Goal: Find contact information: Find contact information

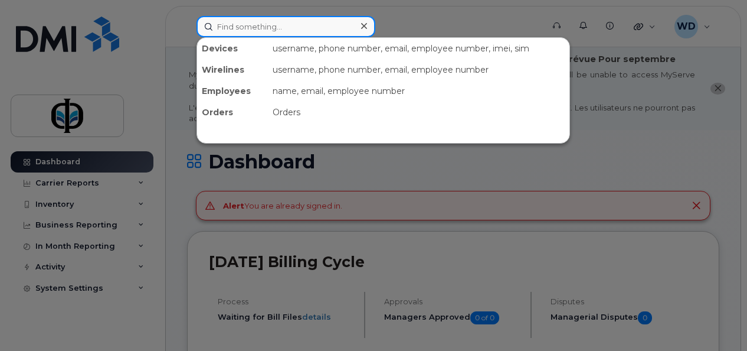
click at [234, 21] on input at bounding box center [286, 26] width 179 height 21
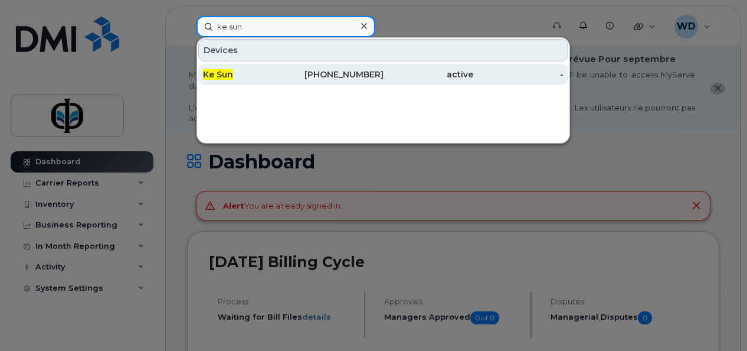
type input "ke sun"
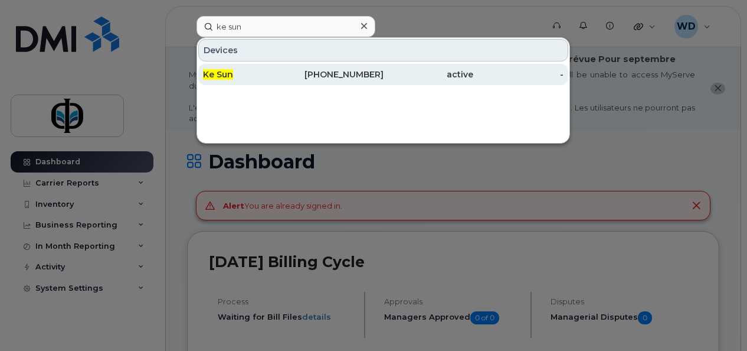
click at [249, 76] on div "Ke Sun" at bounding box center [248, 74] width 90 height 12
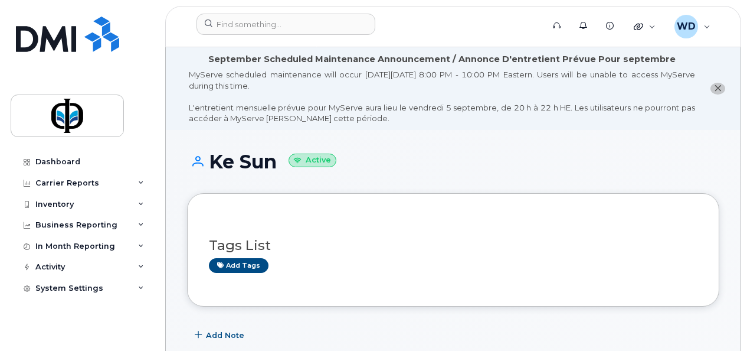
scroll to position [236, 0]
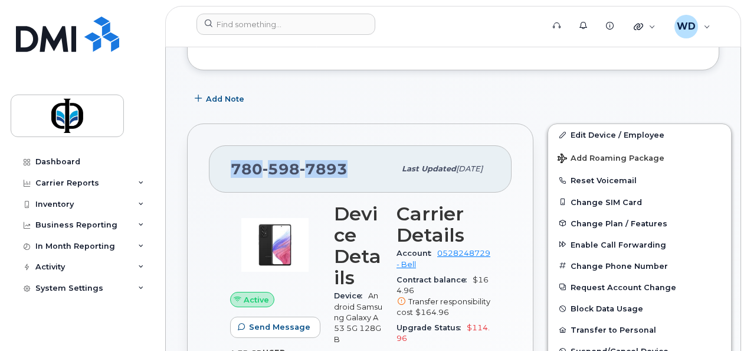
drag, startPoint x: 348, startPoint y: 169, endPoint x: 227, endPoint y: 162, distance: 121.8
click at [227, 162] on div "780 598 7893 Last updated Sep 02, 2025" at bounding box center [360, 168] width 303 height 47
copy span "780 598 7893"
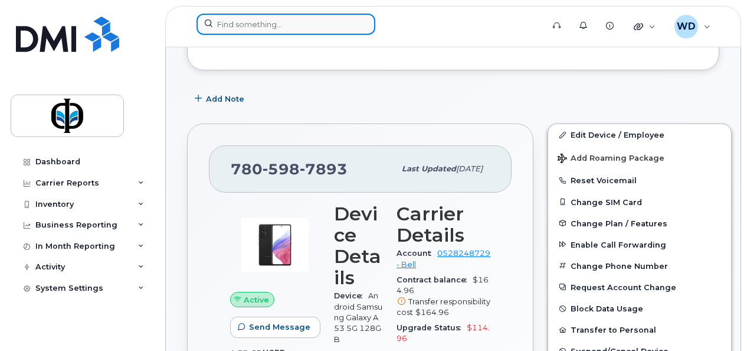
click at [299, 26] on input at bounding box center [286, 24] width 179 height 21
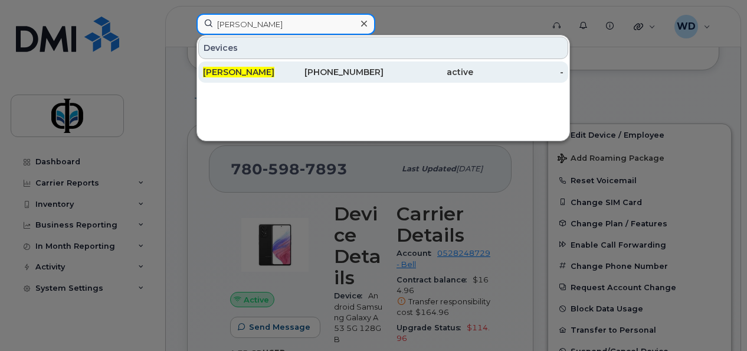
type input "tim luk"
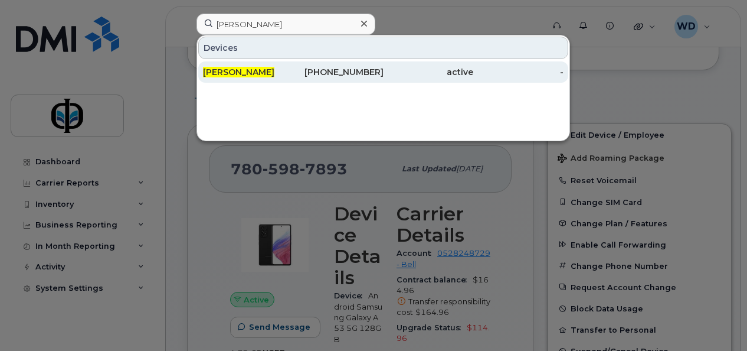
click at [237, 65] on div "Tim Luk" at bounding box center [248, 71] width 90 height 21
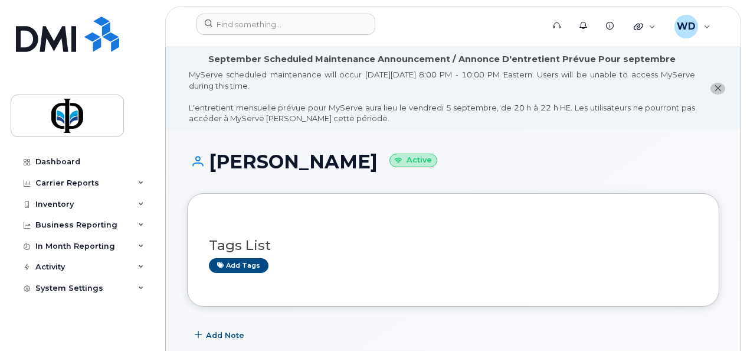
scroll to position [118, 0]
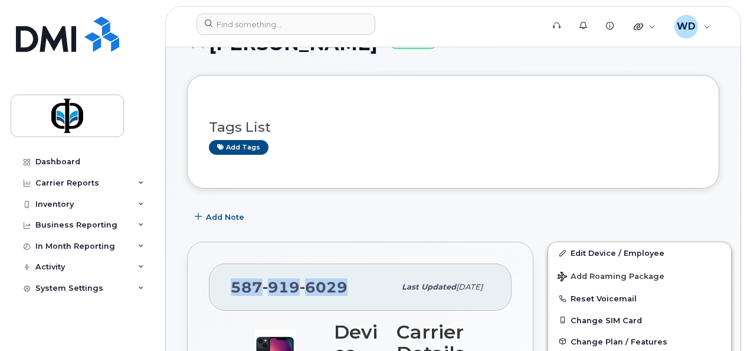
drag, startPoint x: 350, startPoint y: 286, endPoint x: 230, endPoint y: 281, distance: 119.9
click at [231, 281] on div "587 919 6029" at bounding box center [313, 287] width 164 height 25
copy span "587 919 6029"
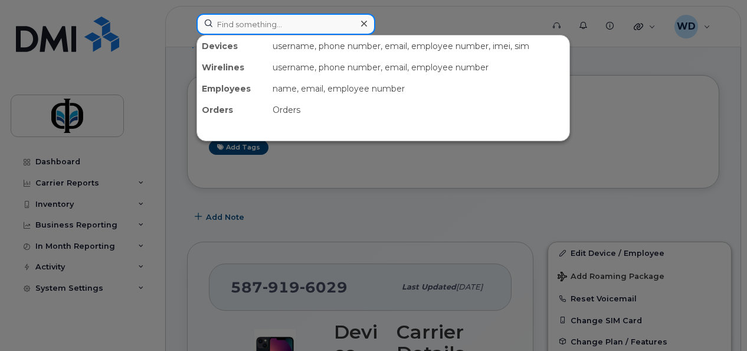
click at [277, 22] on input at bounding box center [286, 24] width 179 height 21
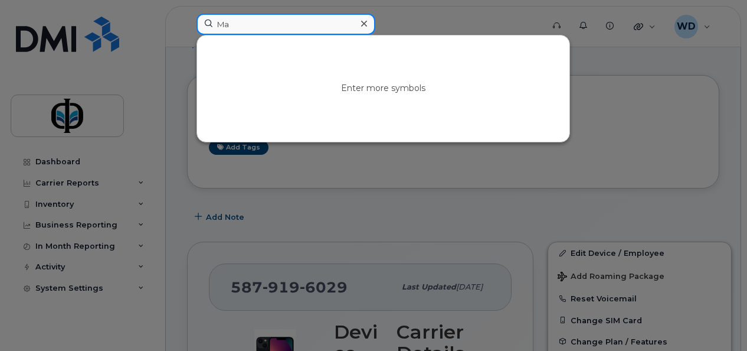
type input "M"
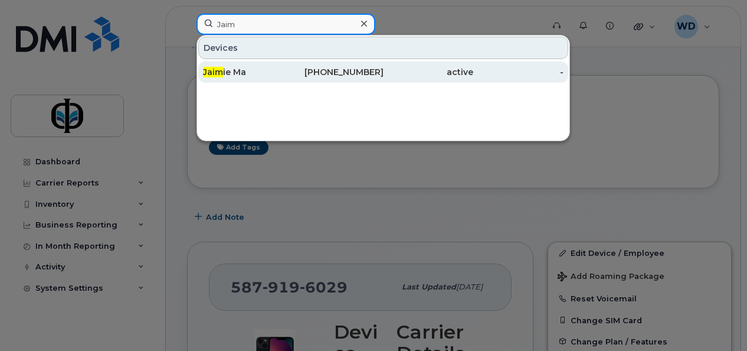
type input "Jaim"
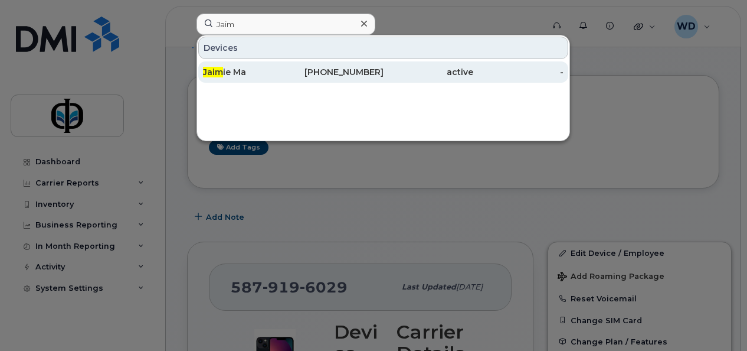
click at [322, 64] on div "780-381-5988" at bounding box center [338, 71] width 90 height 21
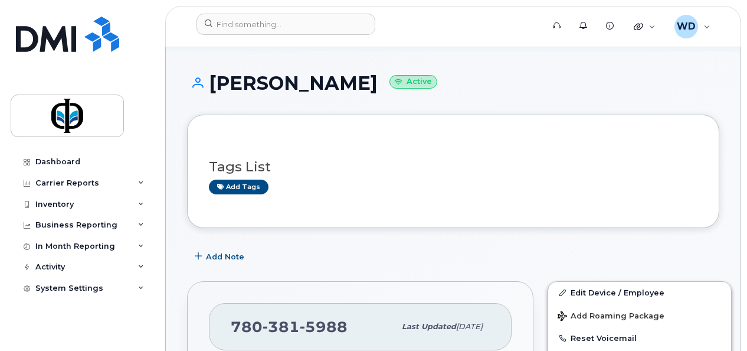
scroll to position [118, 0]
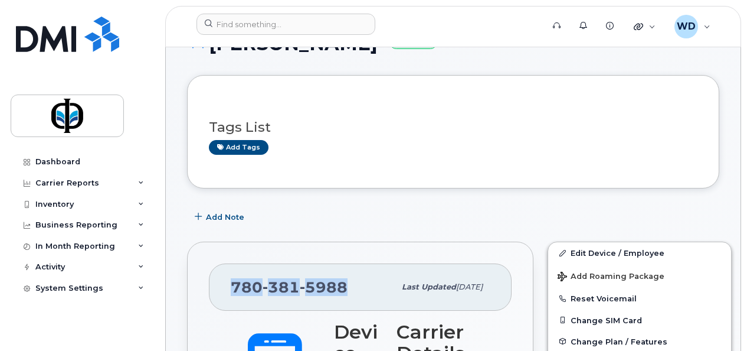
drag, startPoint x: 355, startPoint y: 287, endPoint x: 232, endPoint y: 287, distance: 122.8
click at [232, 287] on div "[PHONE_NUMBER]" at bounding box center [313, 287] width 164 height 25
copy span "[PHONE_NUMBER]"
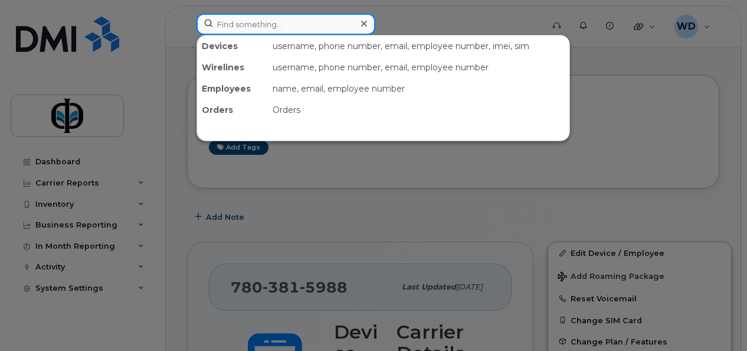
click at [269, 21] on input at bounding box center [286, 24] width 179 height 21
paste input "[PERSON_NAME]"
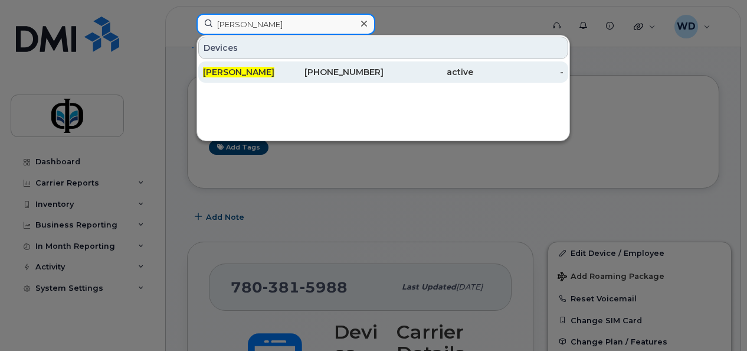
type input "[PERSON_NAME]"
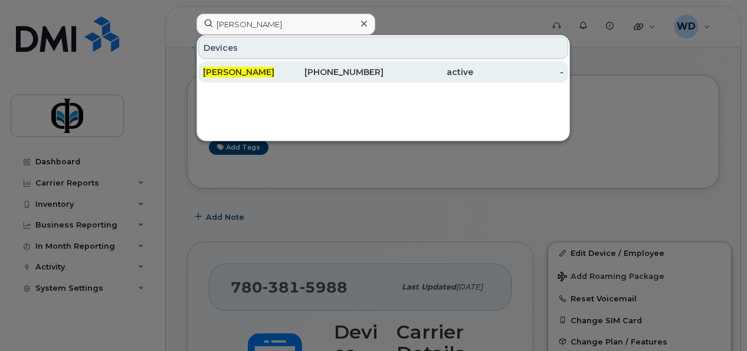
click at [254, 67] on span "[PERSON_NAME]" at bounding box center [238, 72] width 71 height 11
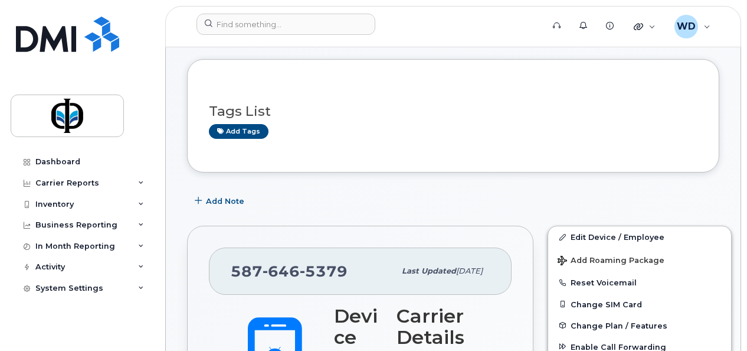
scroll to position [177, 0]
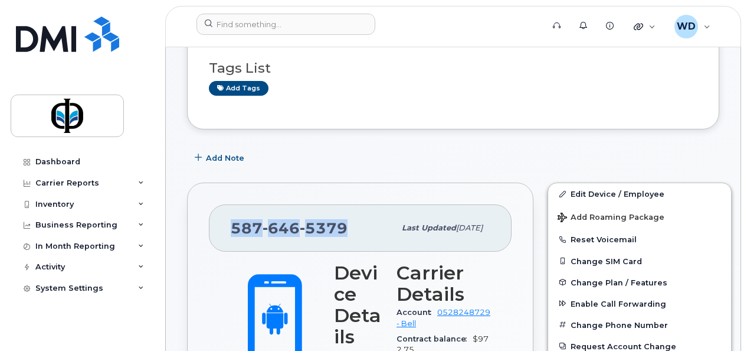
drag, startPoint x: 345, startPoint y: 226, endPoint x: 228, endPoint y: 228, distance: 116.9
click at [228, 228] on div "[PHONE_NUMBER] Last updated [DATE]" at bounding box center [360, 227] width 303 height 47
copy span "[PHONE_NUMBER]"
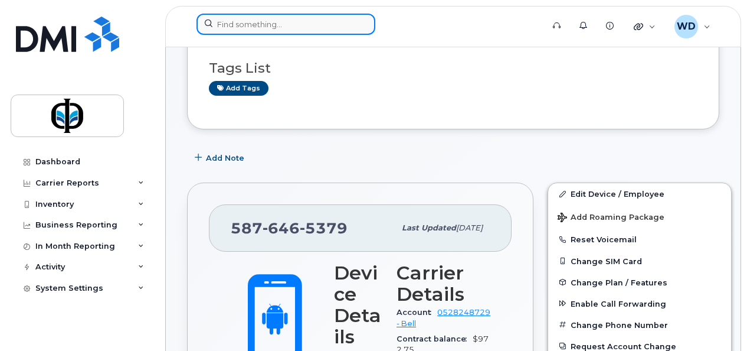
click at [275, 21] on input at bounding box center [286, 24] width 179 height 21
paste input "[PERSON_NAME]"
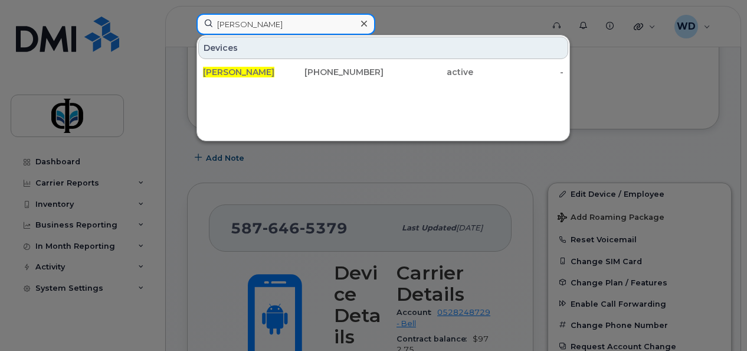
type input "[PERSON_NAME]"
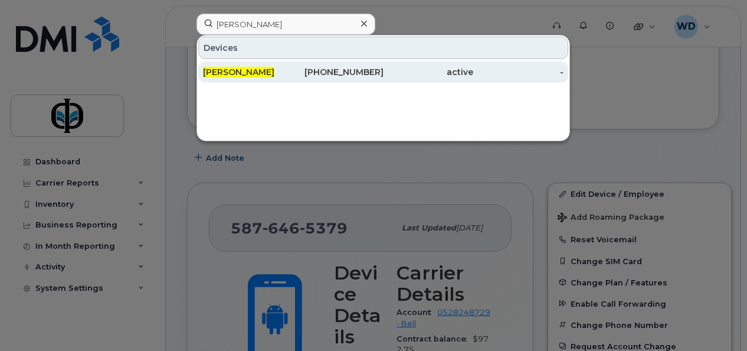
click at [352, 73] on div "[PHONE_NUMBER]" at bounding box center [338, 72] width 90 height 12
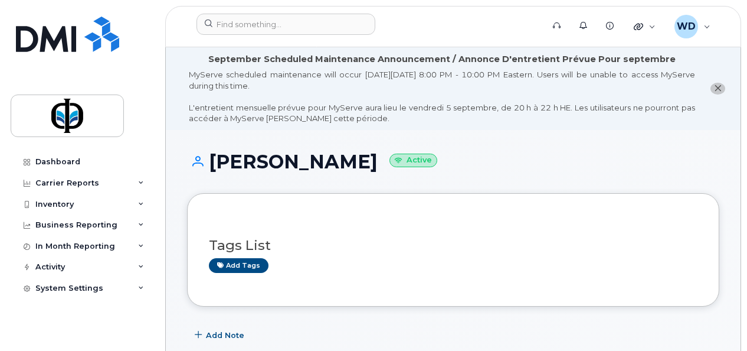
drag, startPoint x: 375, startPoint y: 165, endPoint x: 210, endPoint y: 156, distance: 165.0
click at [210, 156] on h1 "[PERSON_NAME] Active" at bounding box center [453, 161] width 533 height 21
copy h1 "[PERSON_NAME]"
click at [324, 166] on h1 "[PERSON_NAME] Active" at bounding box center [453, 161] width 533 height 21
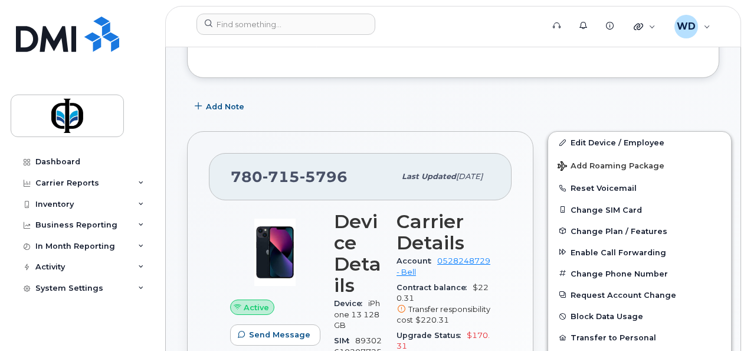
scroll to position [236, 0]
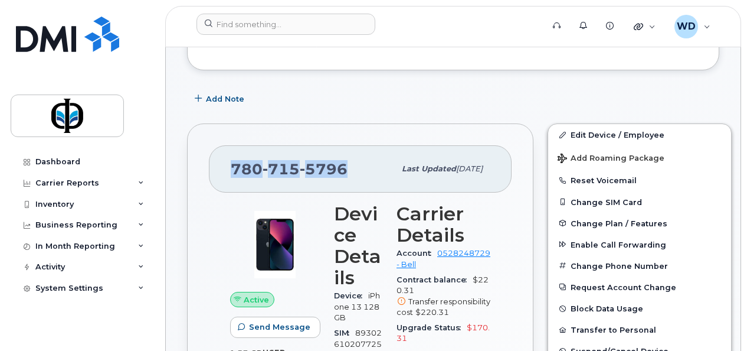
drag, startPoint x: 347, startPoint y: 171, endPoint x: 224, endPoint y: 171, distance: 122.8
click at [224, 171] on div "[PHONE_NUMBER] Last updated [DATE]" at bounding box center [360, 168] width 303 height 47
copy span "[PHONE_NUMBER]"
